Goal: Transaction & Acquisition: Download file/media

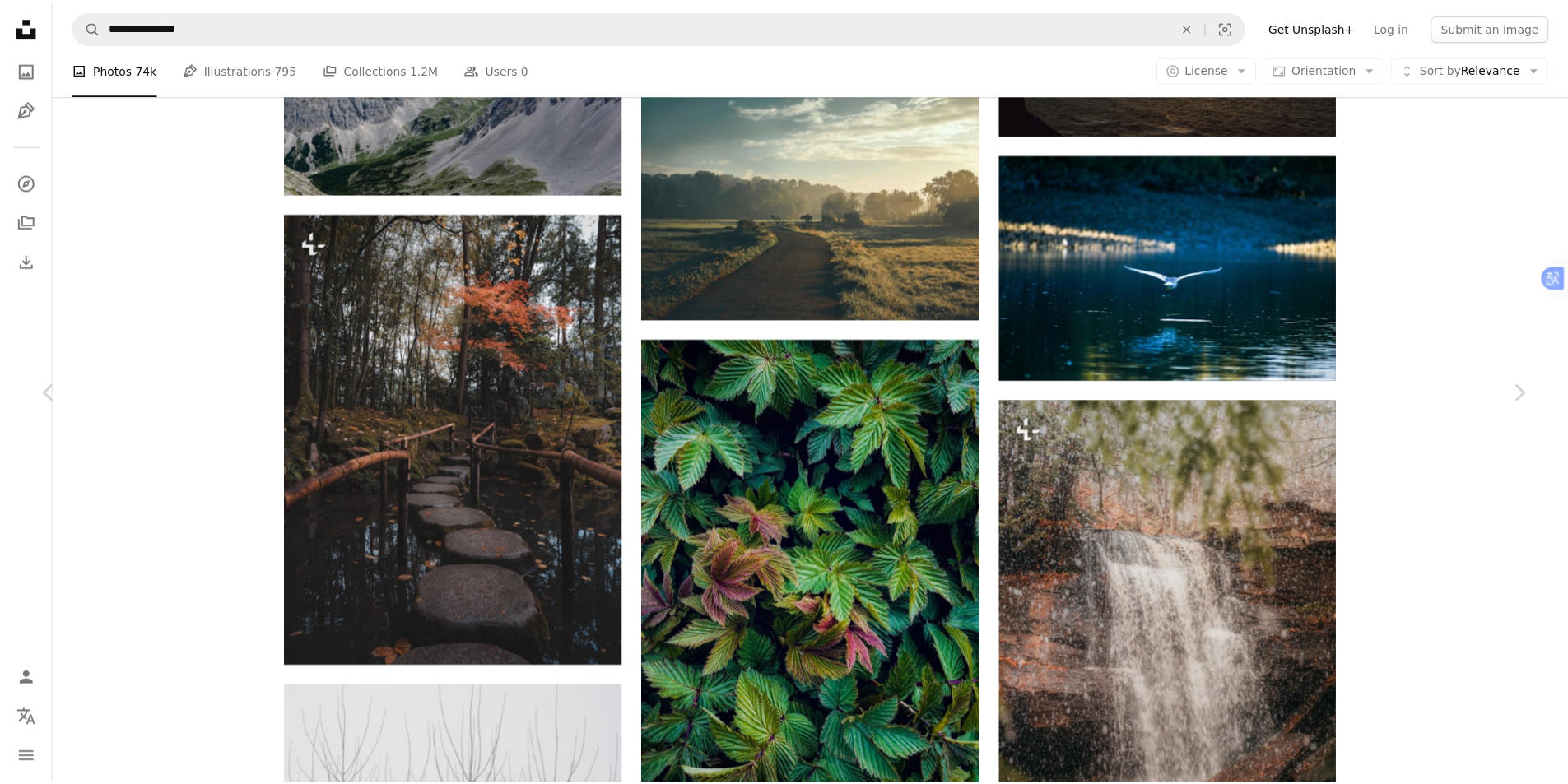
scroll to position [63591, 0]
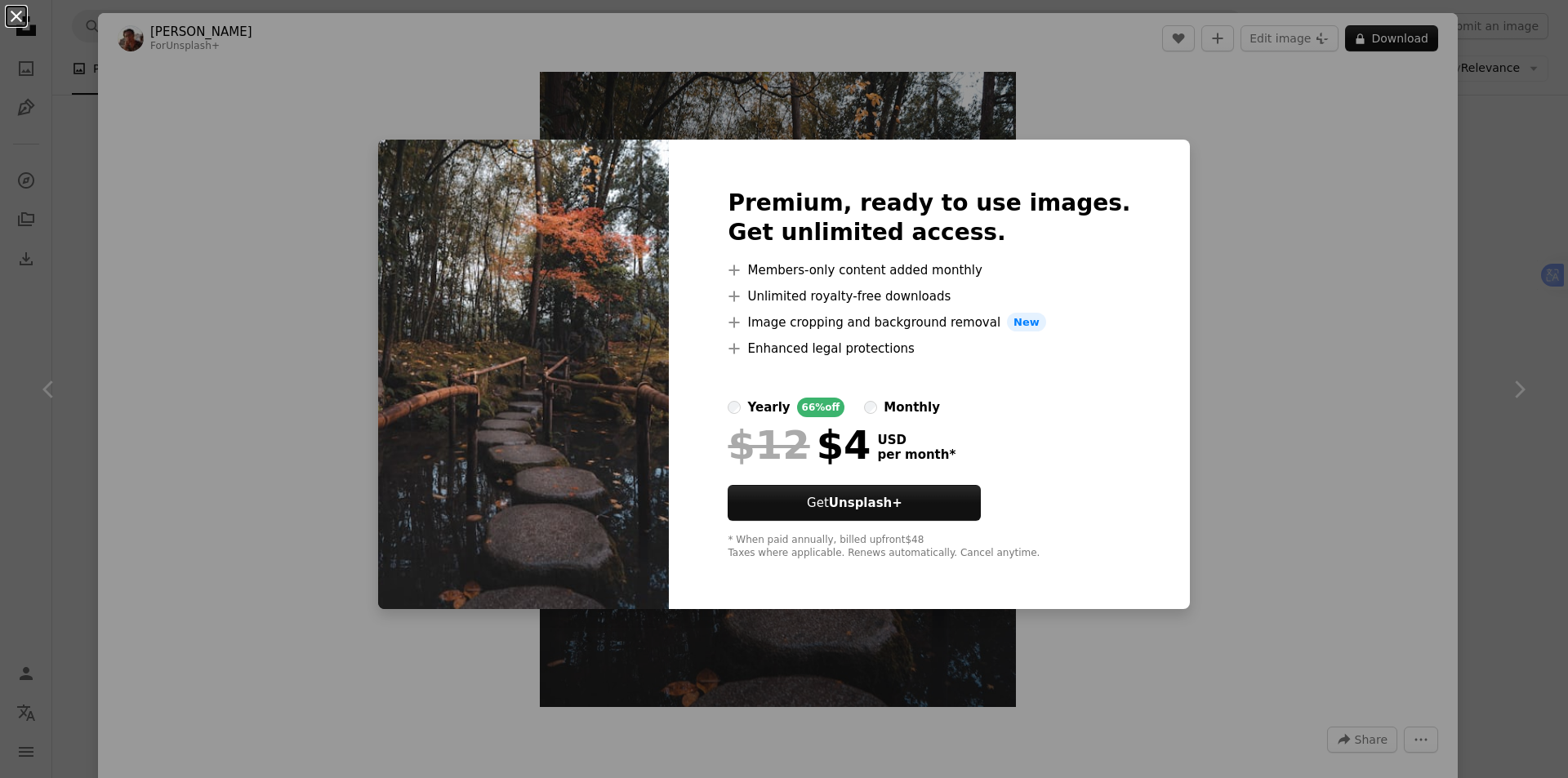
click at [15, 13] on button "An X shape" at bounding box center [17, 17] width 20 height 20
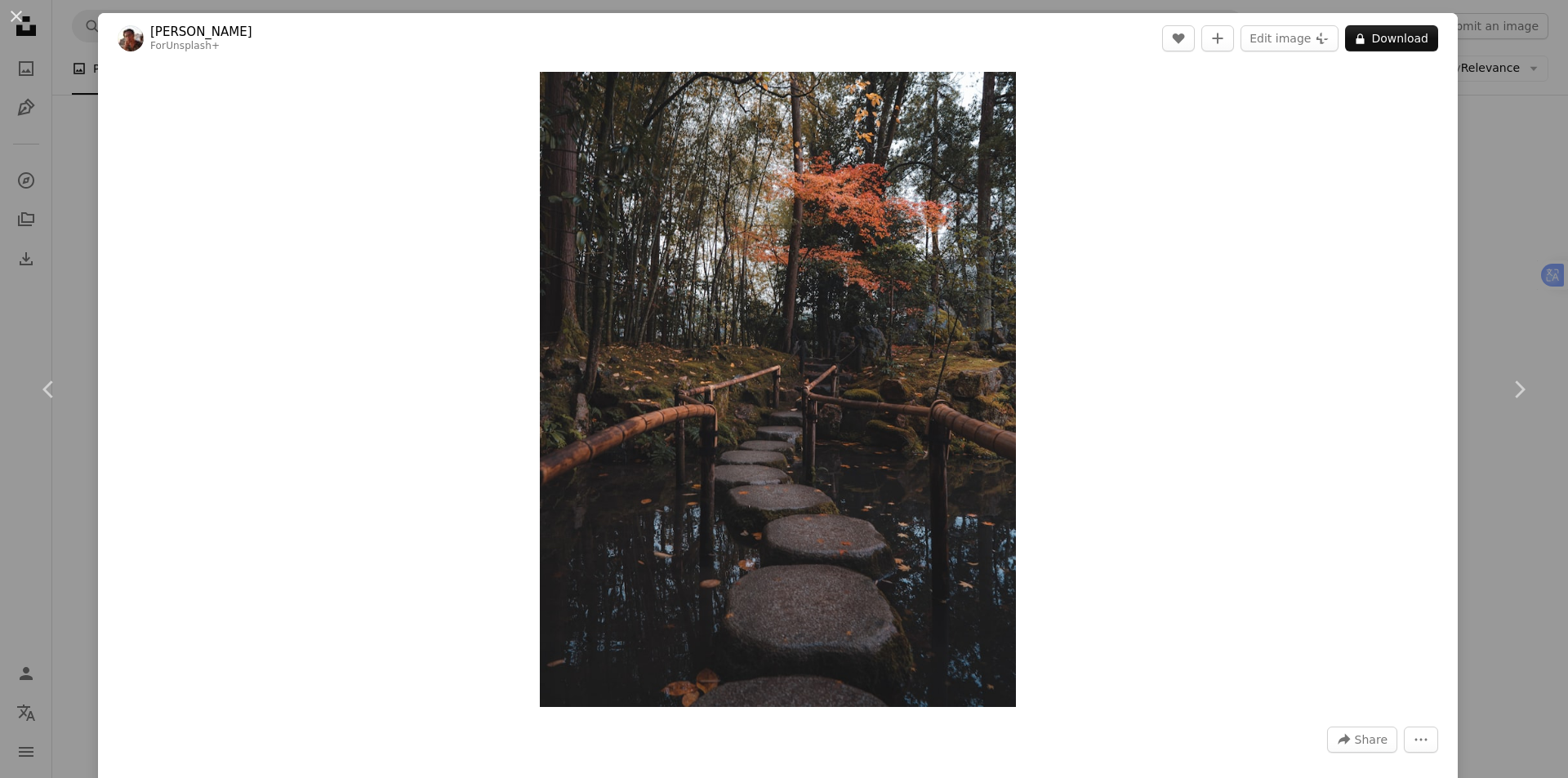
drag, startPoint x: 15, startPoint y: 13, endPoint x: 459, endPoint y: 334, distance: 547.9
click at [16, 13] on button "An X shape" at bounding box center [17, 17] width 20 height 20
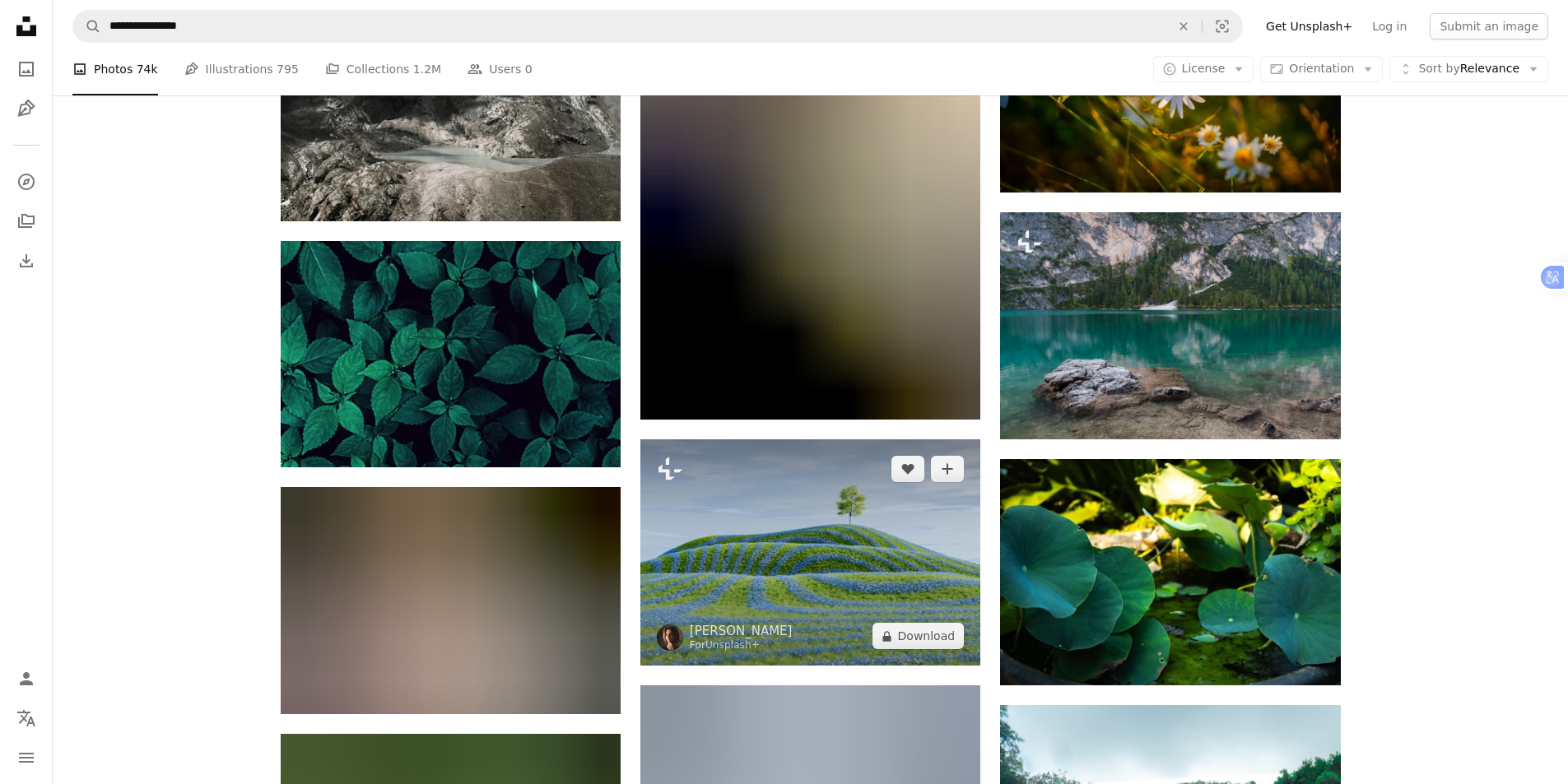
scroll to position [69515, 0]
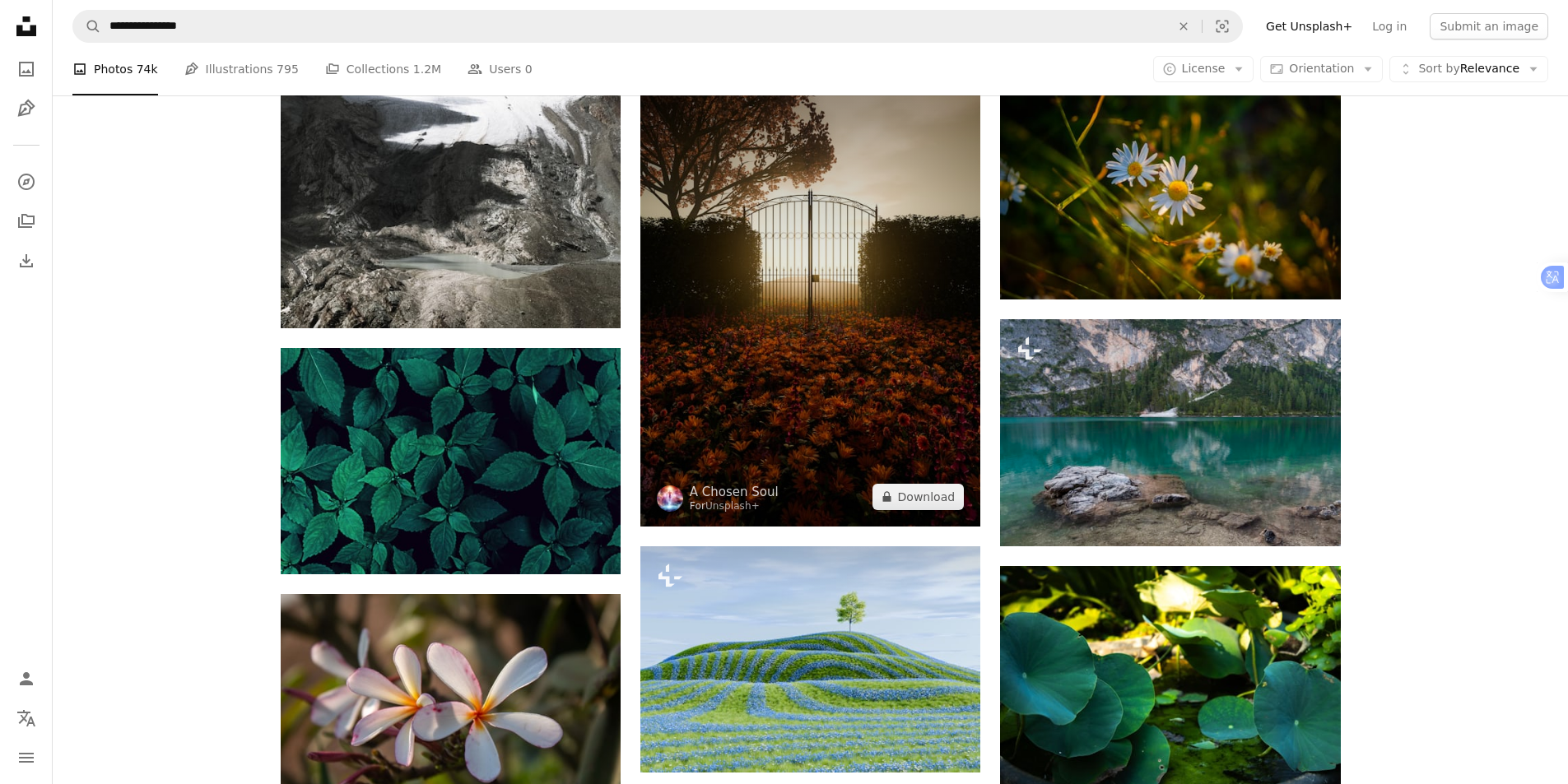
click at [853, 296] on img at bounding box center [810, 288] width 339 height 476
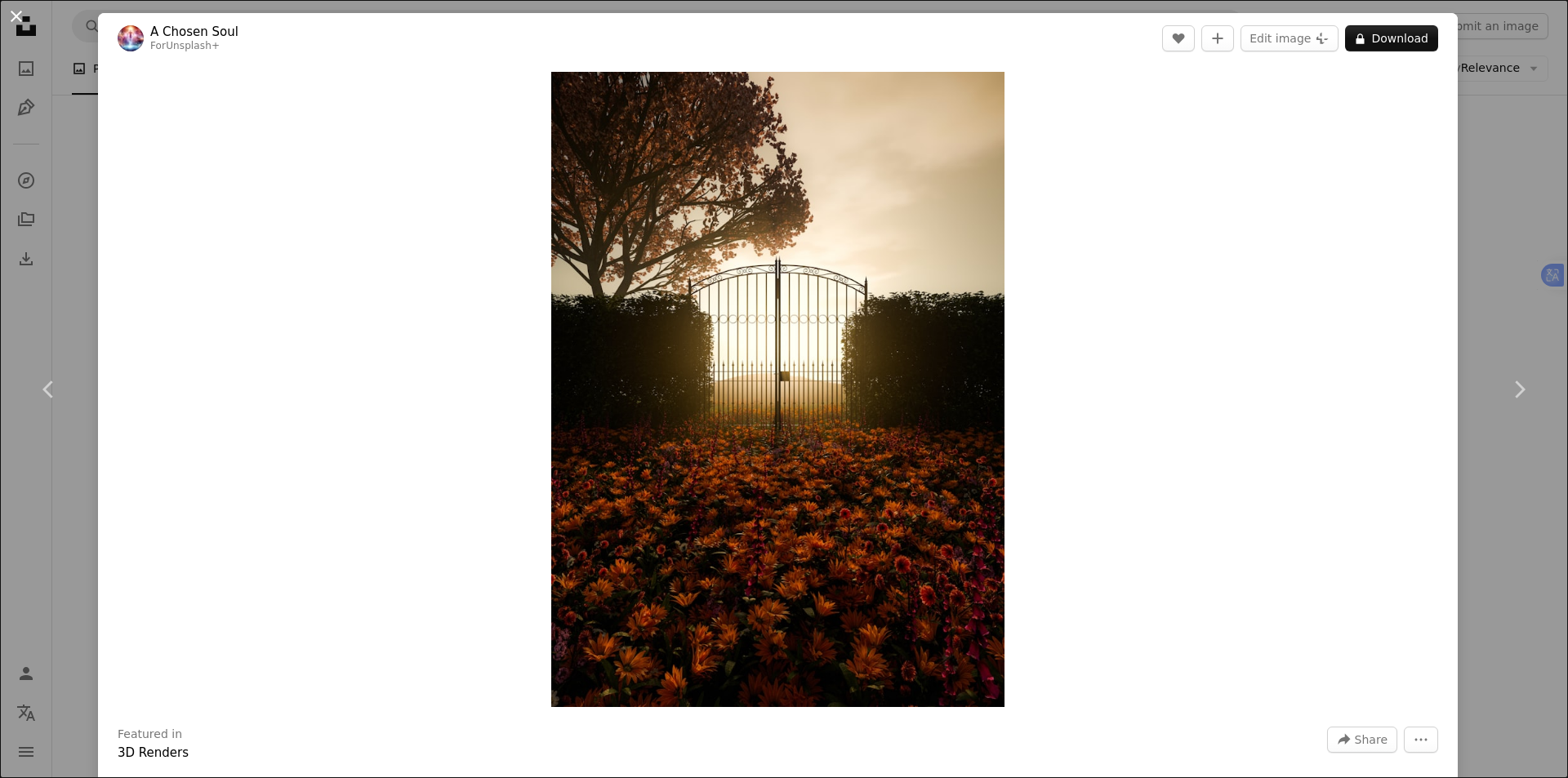
click at [14, 19] on button "An X shape" at bounding box center [17, 17] width 20 height 20
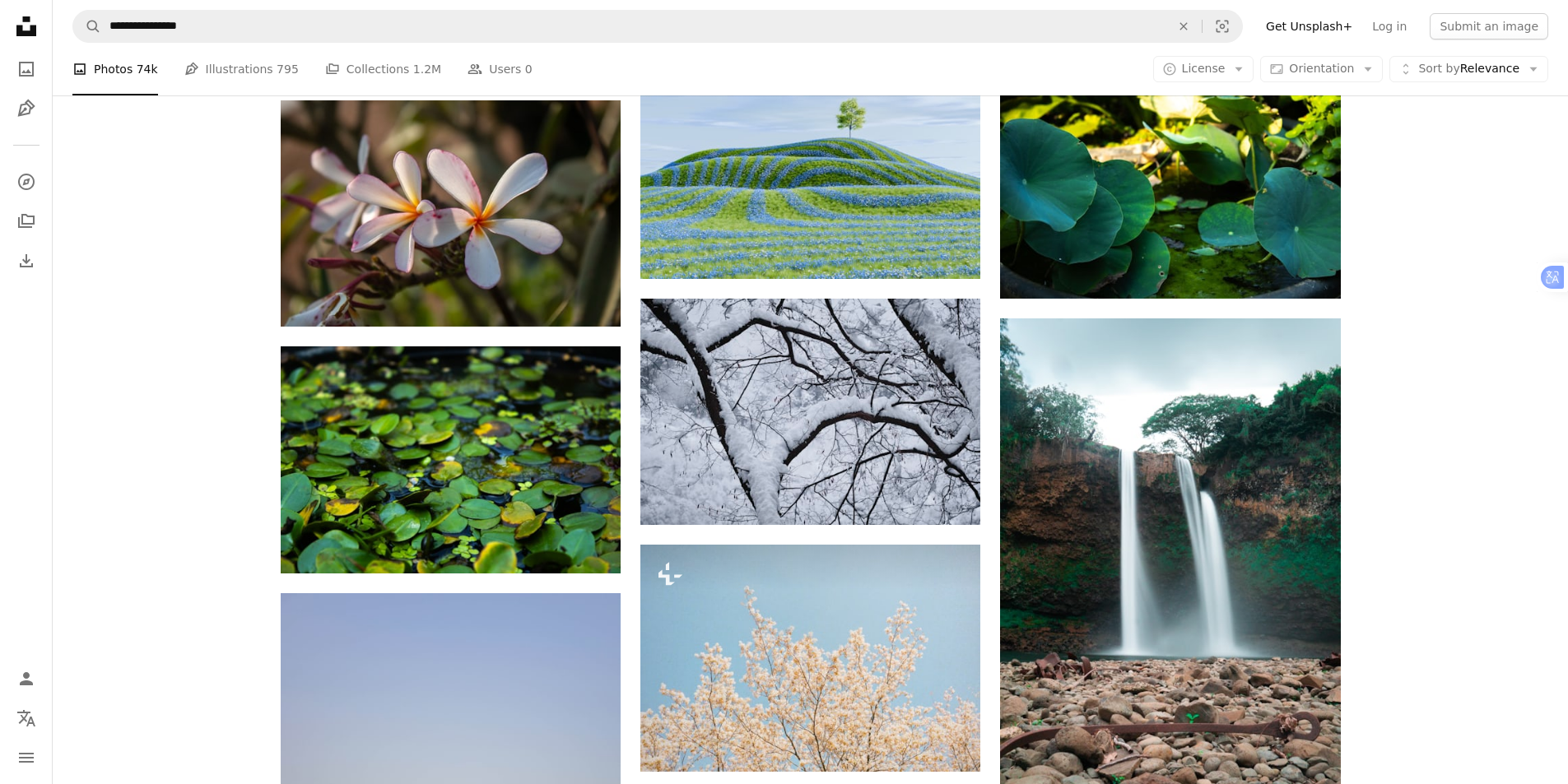
scroll to position [70503, 0]
